Goal: Transaction & Acquisition: Purchase product/service

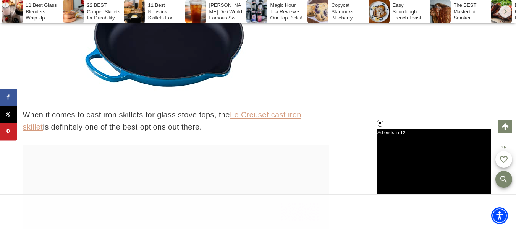
click at [301, 131] on link "Le Creuset cast iron skillet" at bounding box center [162, 120] width 278 height 21
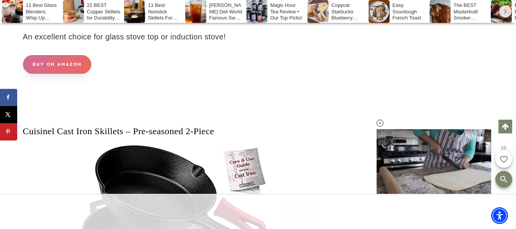
click at [66, 74] on link "BUY ON AMAZON" at bounding box center [57, 64] width 68 height 19
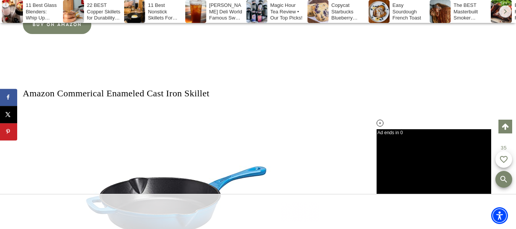
scroll to position [8574, 0]
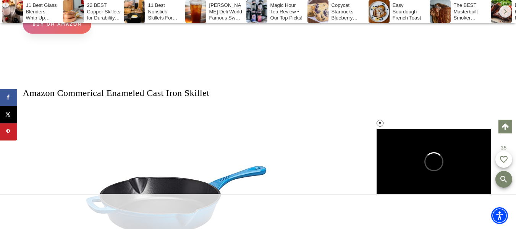
click at [57, 34] on link "BUY ON AMAZON" at bounding box center [57, 24] width 68 height 19
